Goal: Find specific page/section: Find specific page/section

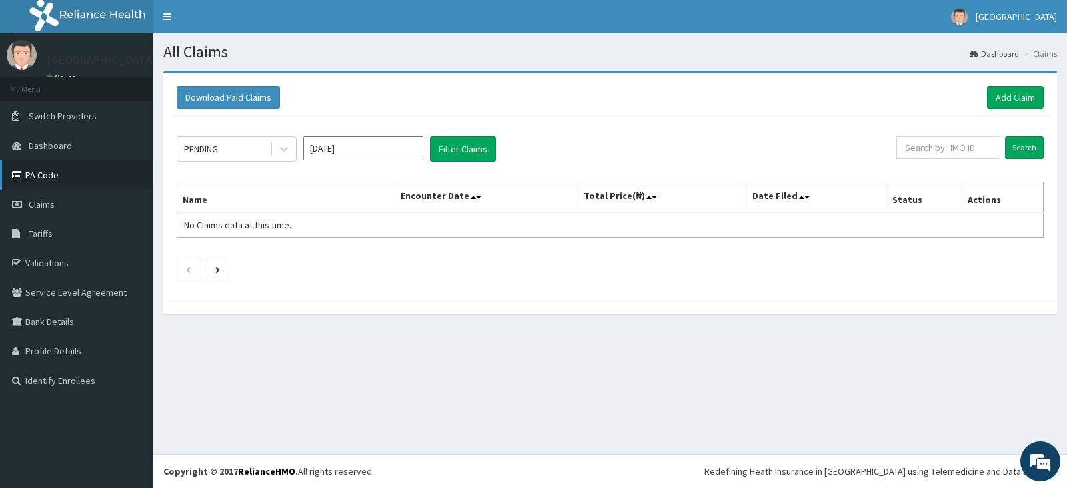
click at [41, 173] on link "PA Code" at bounding box center [76, 174] width 153 height 29
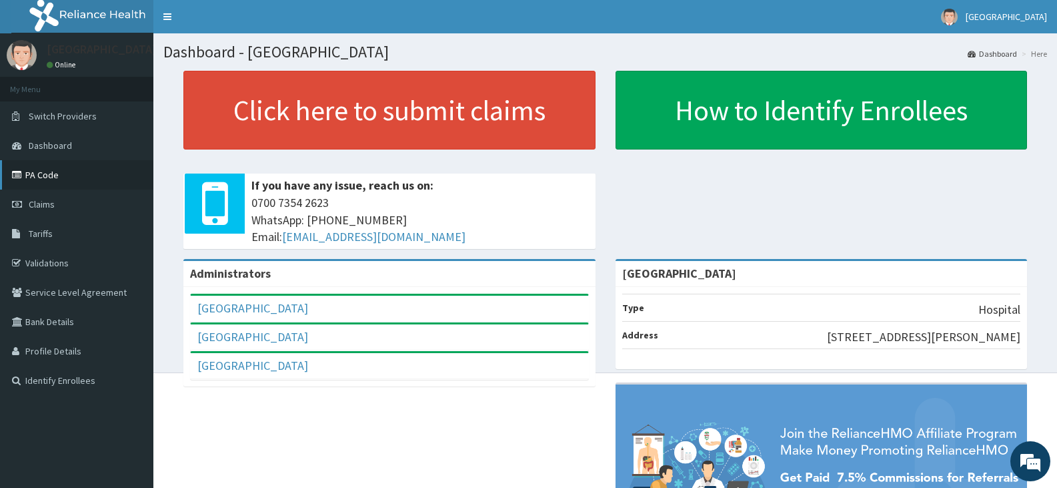
click at [115, 173] on link "PA Code" at bounding box center [76, 174] width 153 height 29
click at [90, 174] on link "PA Code" at bounding box center [76, 174] width 153 height 29
